Goal: Task Accomplishment & Management: Use online tool/utility

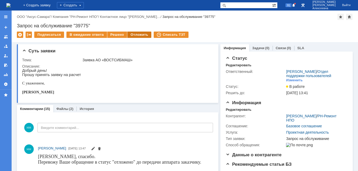
click at [134, 35] on div "Отложить" at bounding box center [139, 35] width 24 height 6
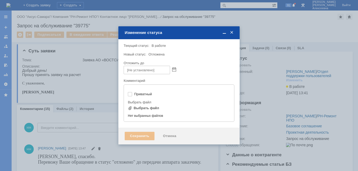
type input "[не указано]"
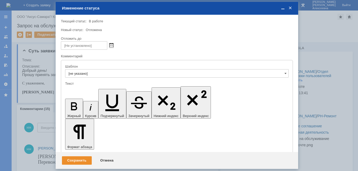
click at [111, 45] on span at bounding box center [111, 45] width 4 height 4
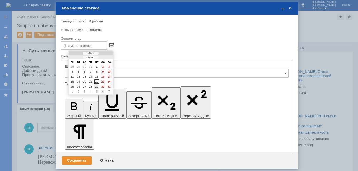
click at [96, 86] on div "29" at bounding box center [96, 87] width 5 height 4
type input "29.08.2025 16:50"
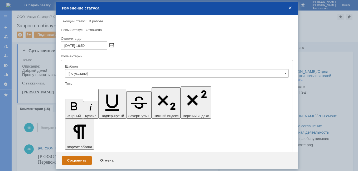
click at [82, 159] on div "Сохранить" at bounding box center [77, 161] width 30 height 8
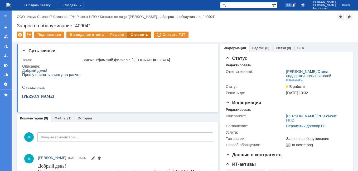
click at [135, 34] on div "Отложить" at bounding box center [139, 35] width 24 height 6
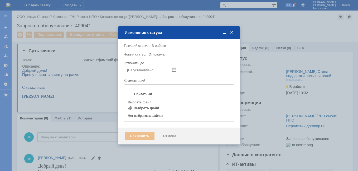
type input "[не указано]"
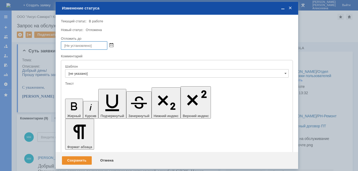
click at [109, 45] on span at bounding box center [111, 45] width 4 height 4
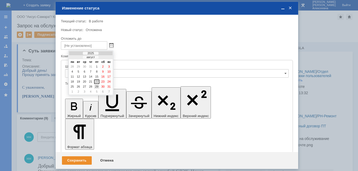
click at [97, 85] on div "29" at bounding box center [96, 87] width 5 height 4
type input "[DATE] 16:57"
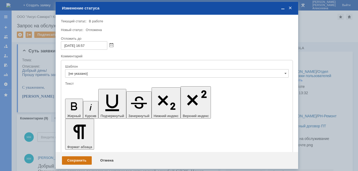
click at [80, 161] on div "Сохранить" at bounding box center [77, 161] width 30 height 8
